Goal: Information Seeking & Learning: Learn about a topic

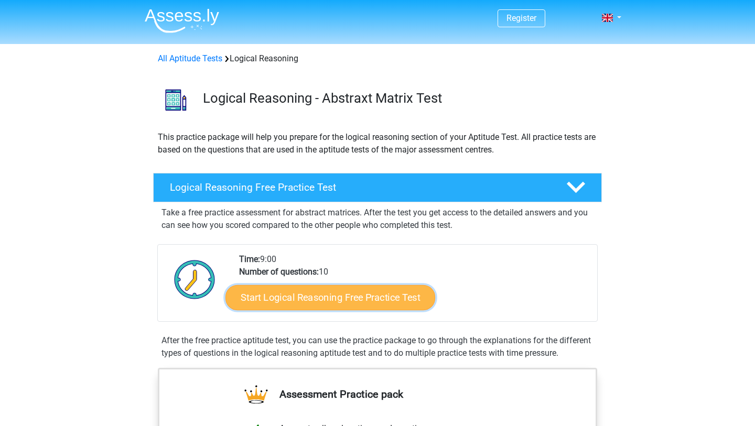
click at [329, 295] on link "Start Logical Reasoning Free Practice Test" at bounding box center [331, 297] width 210 height 25
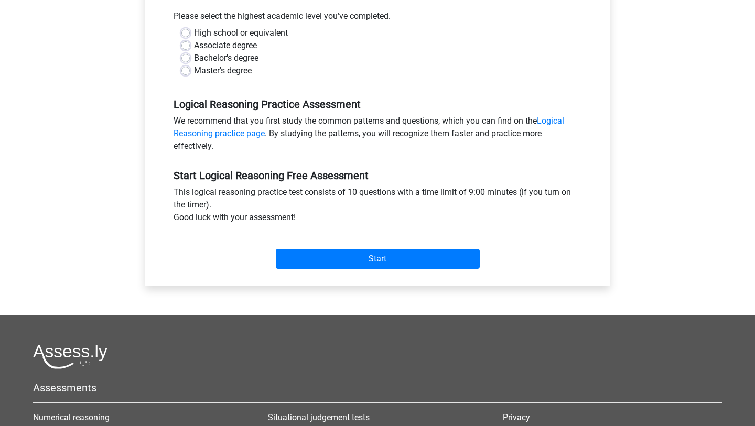
scroll to position [240, 0]
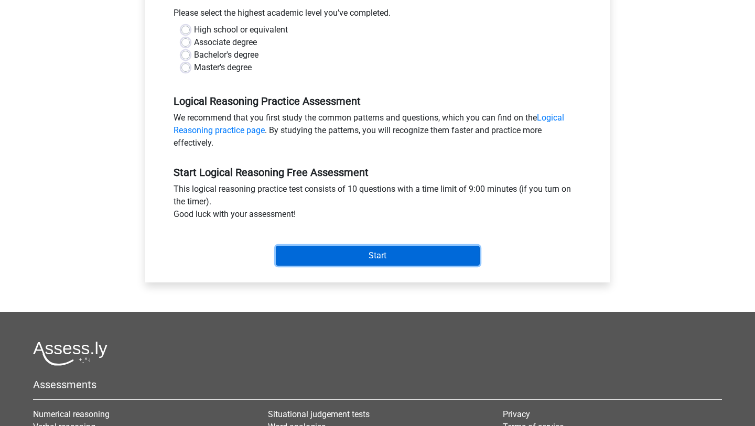
click at [379, 255] on input "Start" at bounding box center [378, 256] width 204 height 20
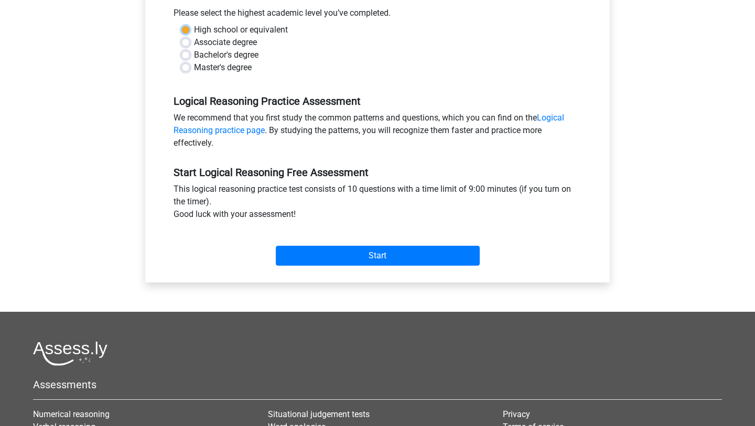
scroll to position [212, 0]
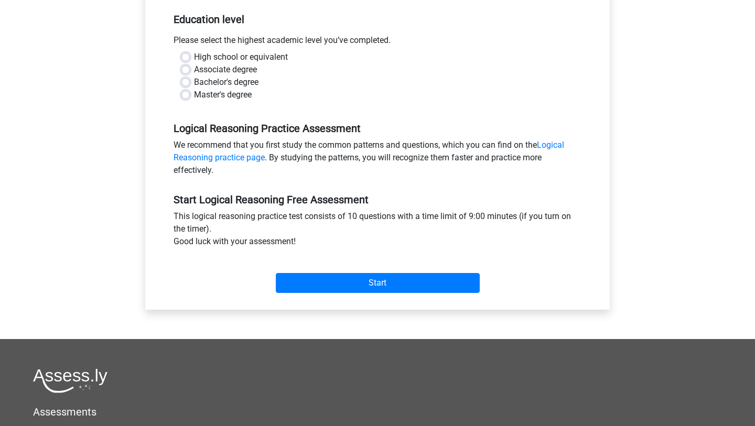
click at [190, 56] on div "High school or equivalent" at bounding box center [377, 57] width 392 height 13
click at [197, 52] on label "High school or equivalent" at bounding box center [241, 57] width 94 height 13
click at [190, 52] on input "High school or equivalent" at bounding box center [185, 56] width 8 height 10
radio input "true"
click at [321, 272] on div "Start" at bounding box center [378, 274] width 424 height 37
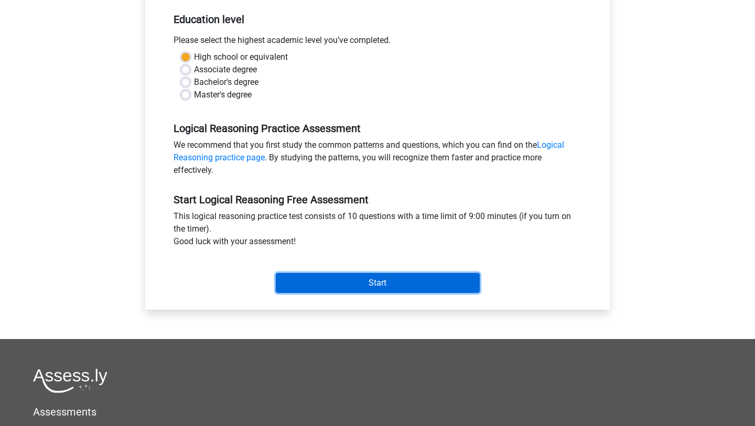
click at [327, 287] on input "Start" at bounding box center [378, 283] width 204 height 20
